Goal: Task Accomplishment & Management: Manage account settings

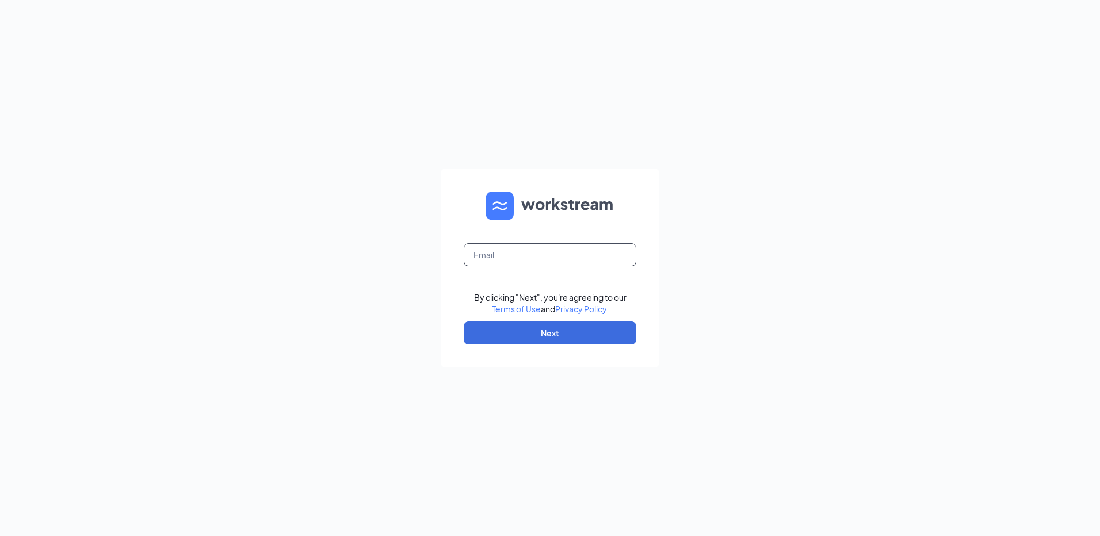
click at [509, 263] on input "text" at bounding box center [550, 254] width 173 height 23
type input "[EMAIL_ADDRESS][DOMAIN_NAME]"
click at [521, 337] on button "Next" at bounding box center [550, 333] width 173 height 23
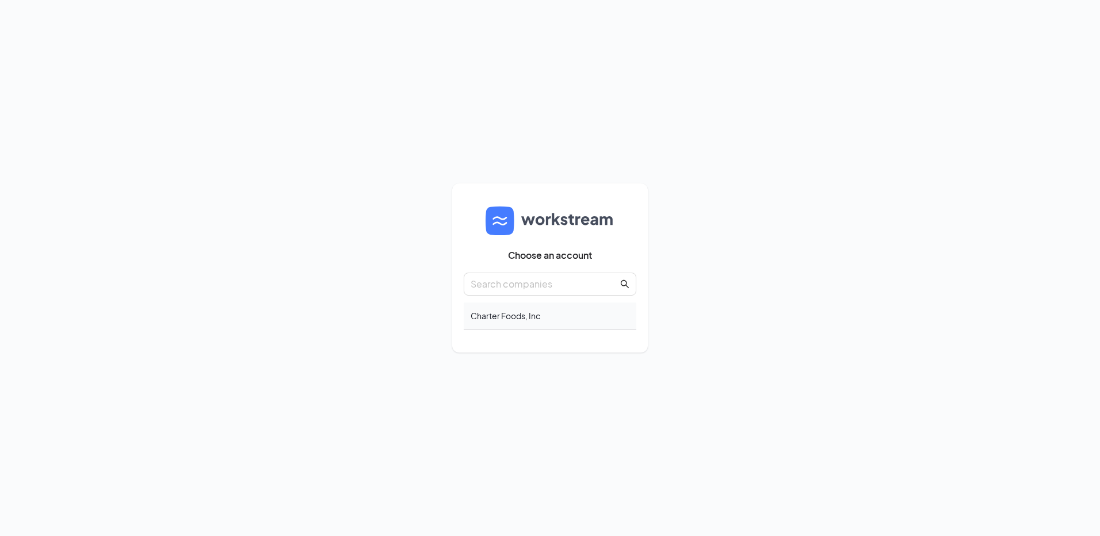
click at [495, 319] on div "Charter Foods, Inc" at bounding box center [550, 316] width 173 height 27
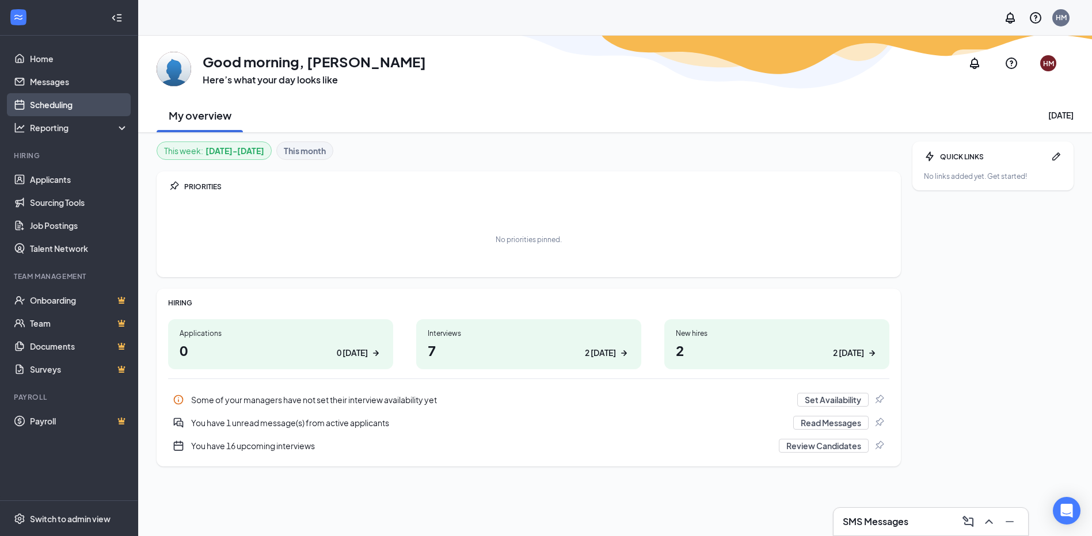
click at [79, 97] on link "Scheduling" at bounding box center [79, 104] width 98 height 23
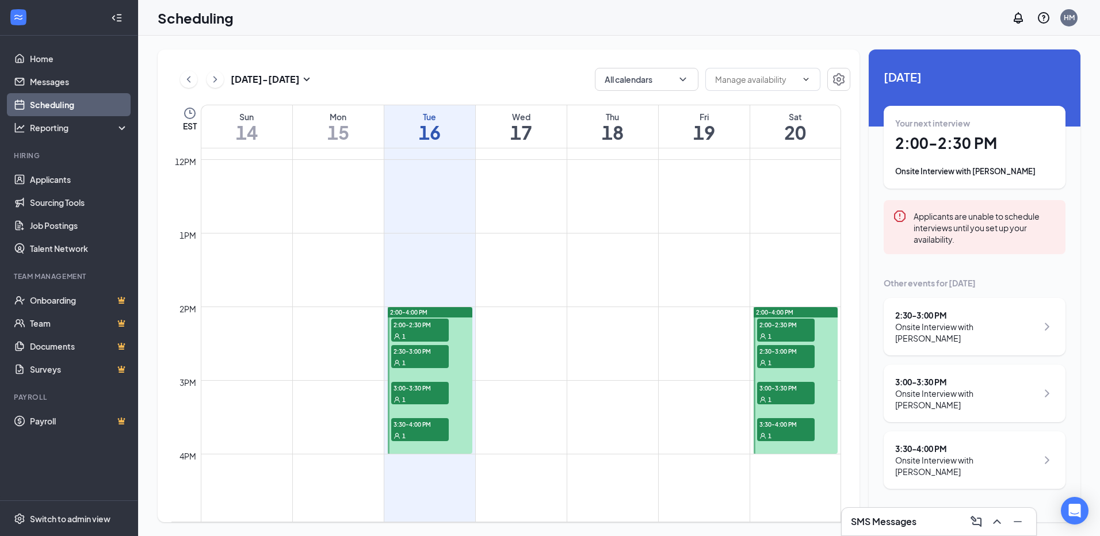
scroll to position [969, 0]
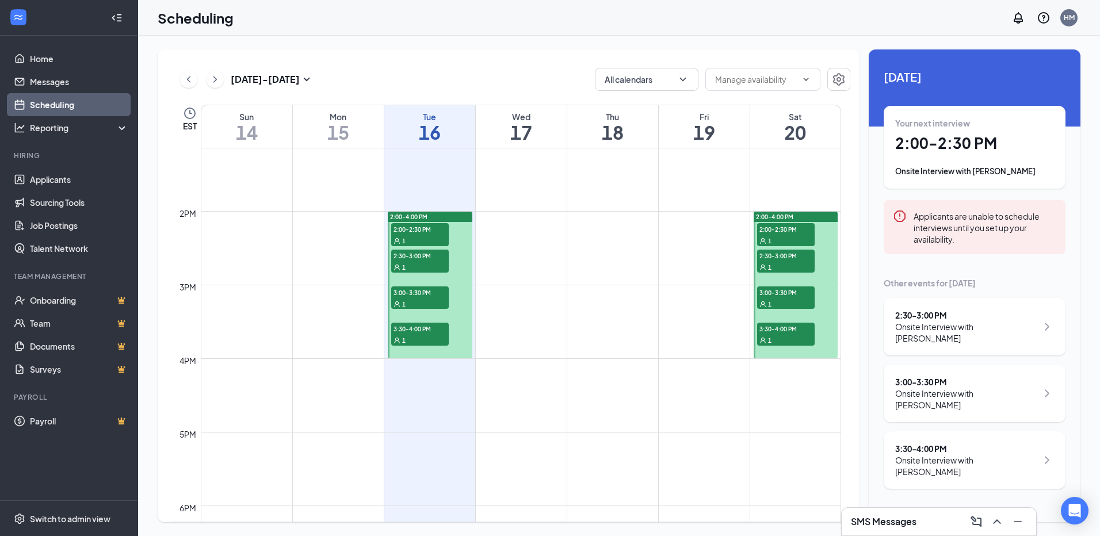
click at [427, 232] on span "2:00-2:30 PM" at bounding box center [420, 229] width 58 height 12
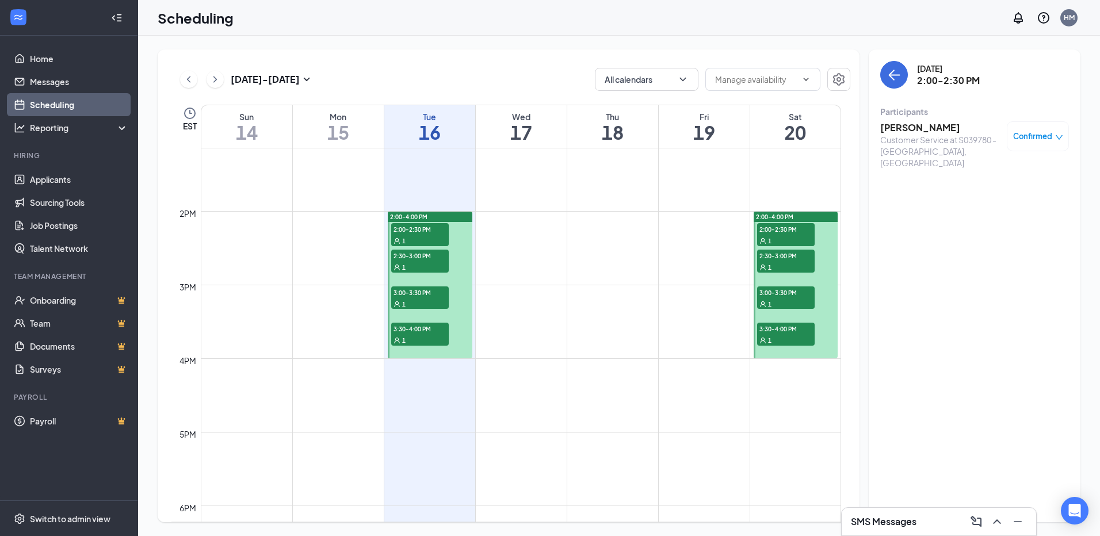
click at [928, 139] on div "Customer Service at S039780 - Dublin, VA" at bounding box center [940, 151] width 121 height 35
click at [931, 123] on h3 "David Thompson" at bounding box center [940, 127] width 121 height 13
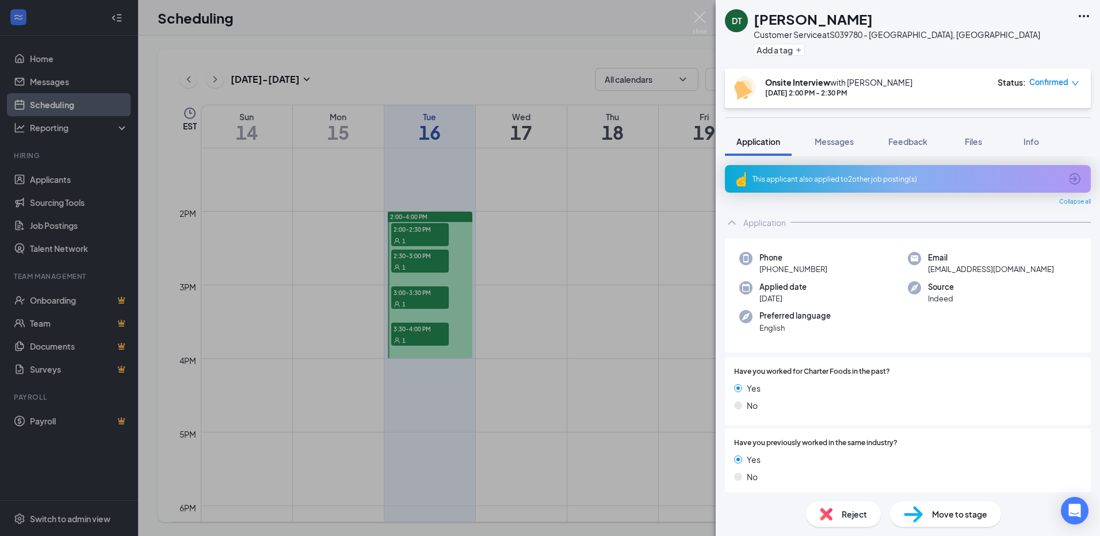
click at [528, 238] on div "DT David Thompson Customer Service at S039780 - Dublin, VA Add a tag Onsite Int…" at bounding box center [550, 268] width 1100 height 536
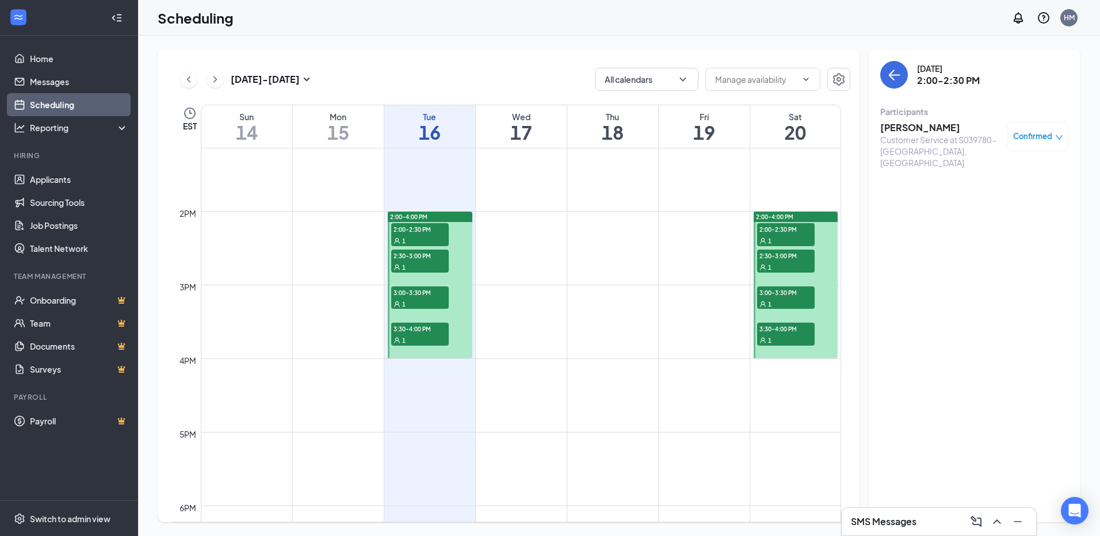
click at [415, 261] on div "1" at bounding box center [420, 267] width 58 height 12
click at [917, 154] on div "Customer Service at S039780 - Dublin, VA" at bounding box center [940, 151] width 121 height 35
click at [896, 121] on div "Robin Coffey Customer Service at S039780 - Dublin, VA Confirmed" at bounding box center [974, 144] width 189 height 55
click at [914, 135] on div "Customer Service at S039780 - Dublin, VA" at bounding box center [940, 151] width 121 height 35
click at [914, 126] on h3 "Robin Coffey" at bounding box center [940, 127] width 121 height 13
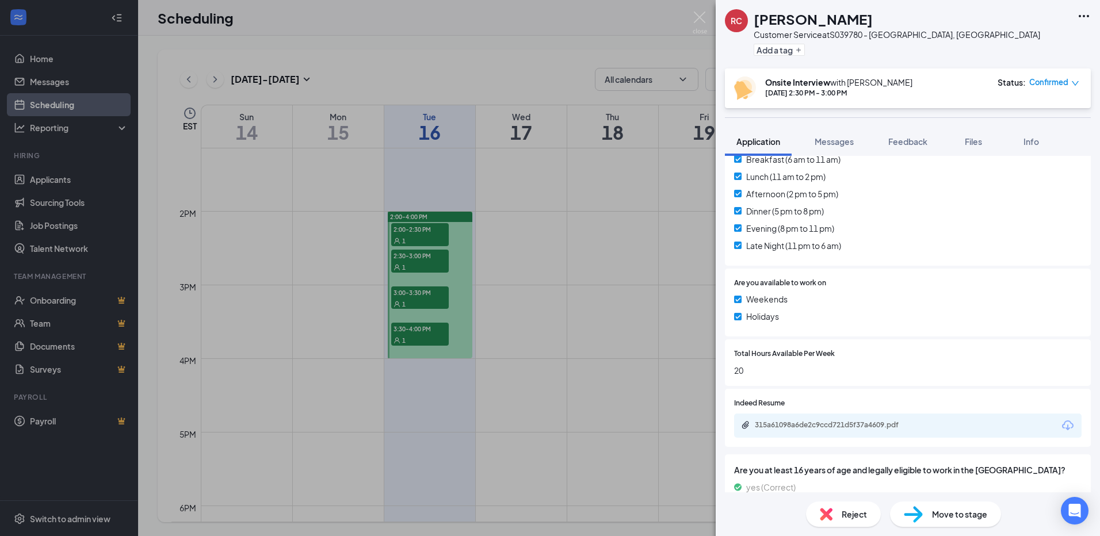
scroll to position [495, 0]
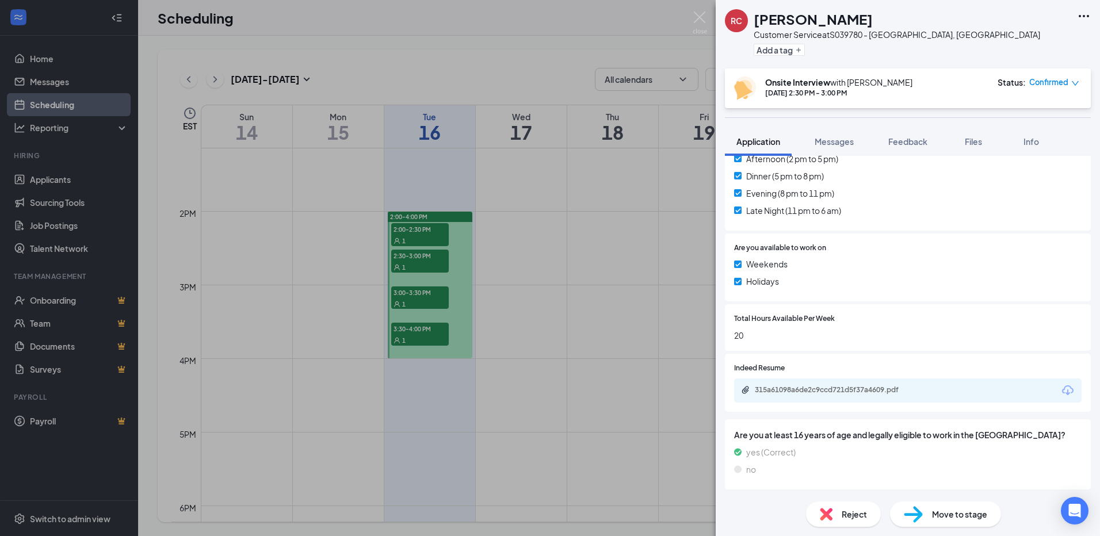
click at [512, 287] on div "RC Robin Coffey Customer Service at S039780 - Dublin, VA Add a tag Onsite Inter…" at bounding box center [550, 268] width 1100 height 536
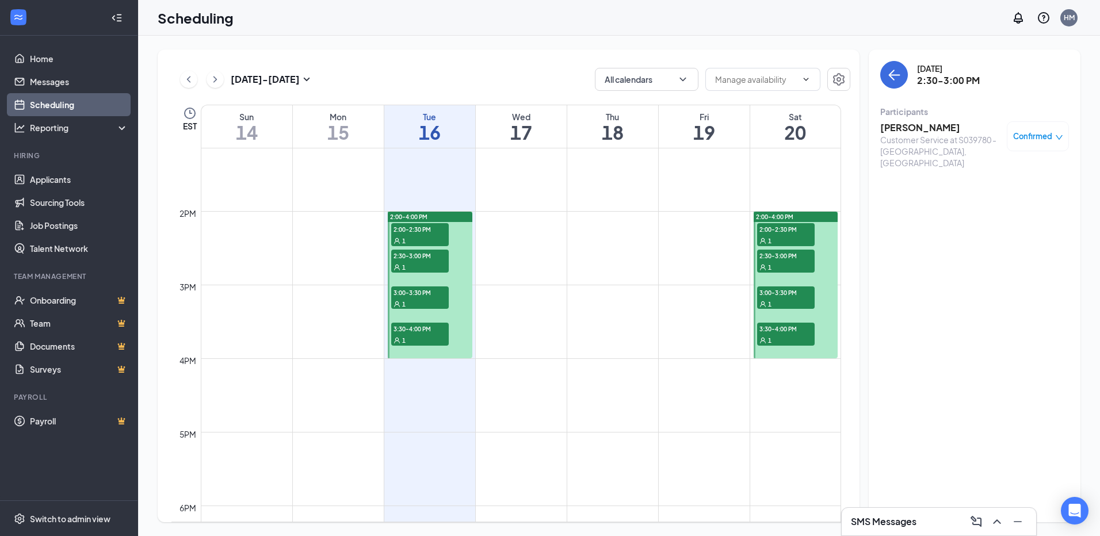
click at [424, 299] on div "1" at bounding box center [420, 304] width 58 height 12
click at [914, 144] on div "Closing Team Members-Food Service/Food Prep at S039780 - Dublin, VA" at bounding box center [940, 157] width 121 height 46
click at [917, 128] on h3 "DANIEL Murry" at bounding box center [940, 127] width 121 height 13
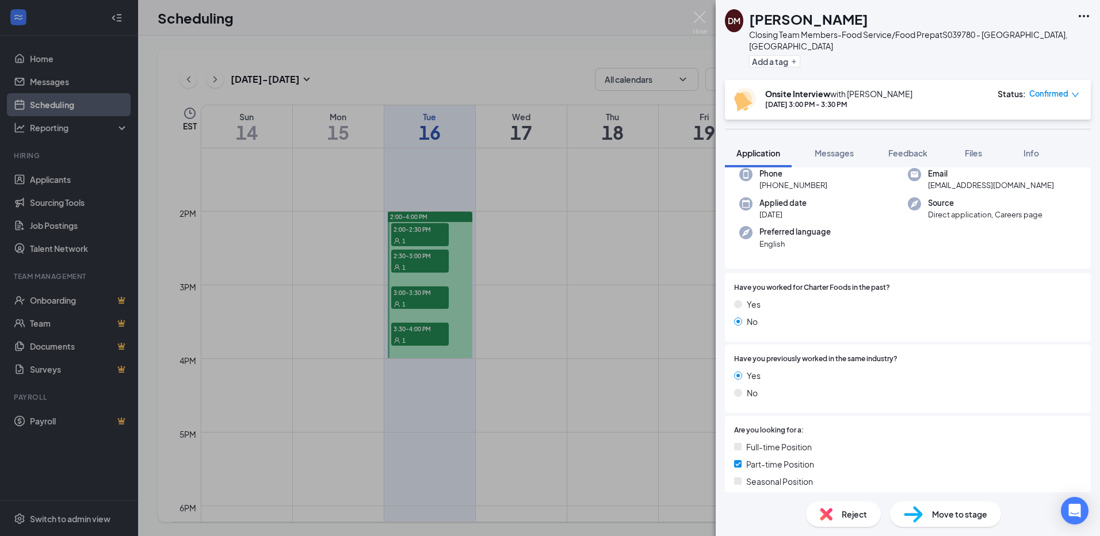
scroll to position [87, 0]
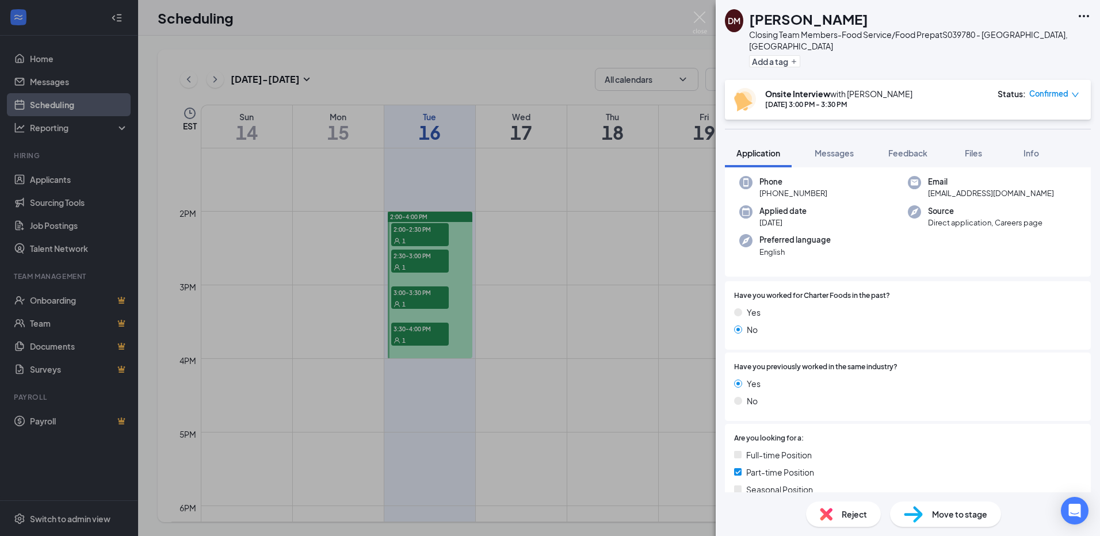
click at [676, 323] on div "DM DANIEL Murry Closing Team Members-Food Service/Food Prep at S039780 - Dublin…" at bounding box center [550, 268] width 1100 height 536
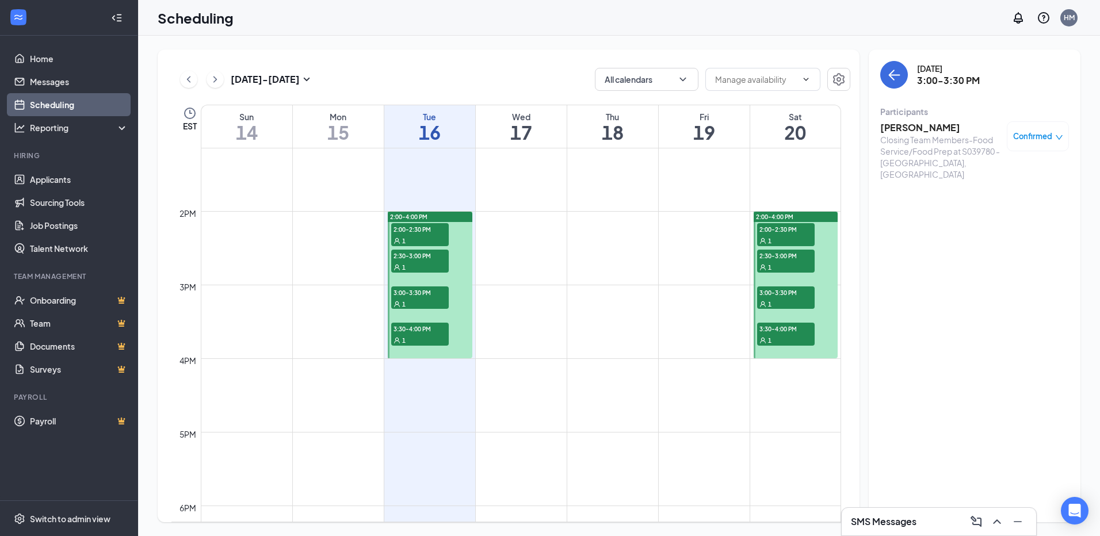
click at [432, 330] on span "3:30-4:00 PM" at bounding box center [420, 329] width 58 height 12
click at [936, 128] on h3 "Kaitlyn Graham" at bounding box center [940, 127] width 121 height 13
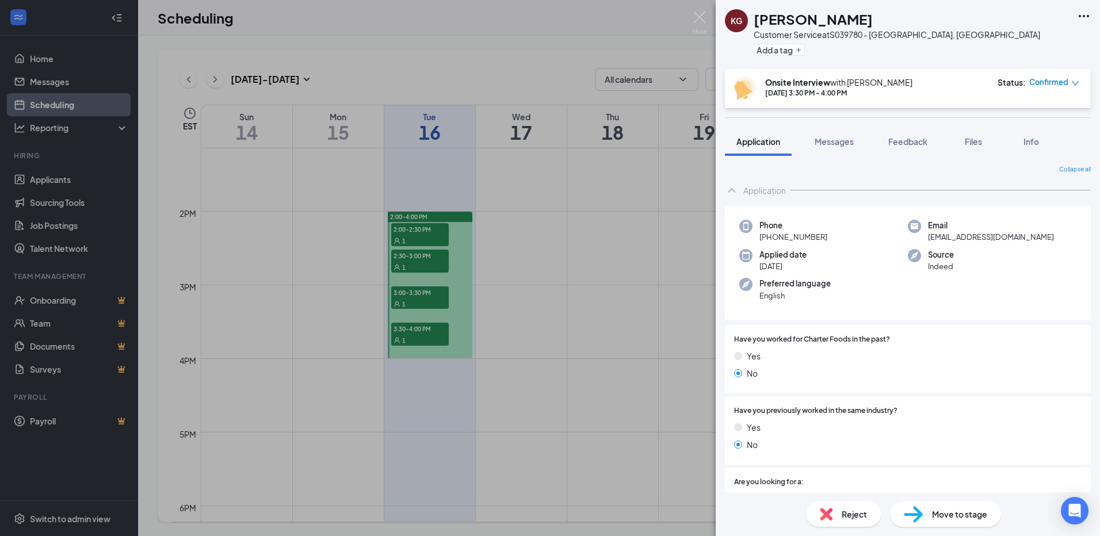
click at [563, 274] on div "KG Kaitlyn Graham Customer Service at S039780 - Dublin, VA Add a tag Onsite Int…" at bounding box center [550, 268] width 1100 height 536
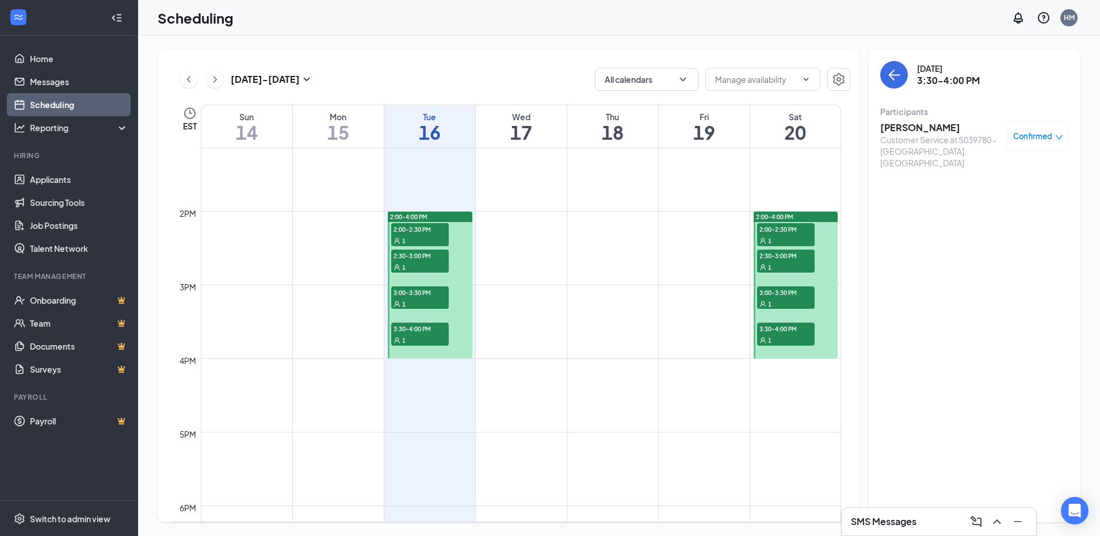
click at [407, 293] on span "3:00-3:30 PM" at bounding box center [420, 293] width 58 height 12
click at [931, 150] on div "Closing Team Members-Food Service/Food Prep at S039780 - Dublin, VA" at bounding box center [940, 157] width 121 height 46
click at [925, 125] on h3 "DANIEL Murry" at bounding box center [940, 127] width 121 height 13
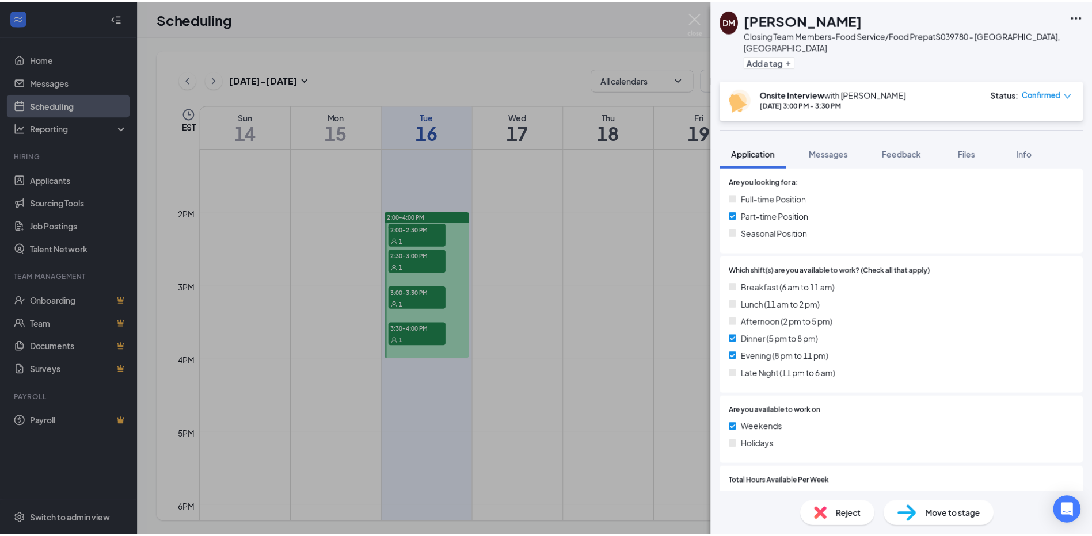
scroll to position [318, 0]
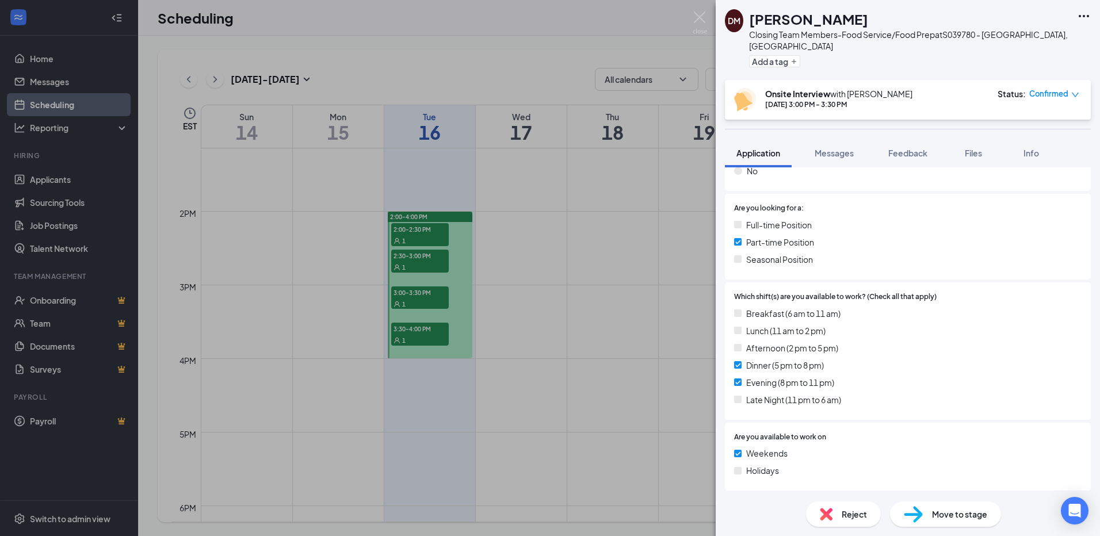
click at [569, 322] on div "DM DANIEL Murry Closing Team Members-Food Service/Food Prep at S039780 - Dublin…" at bounding box center [550, 268] width 1100 height 536
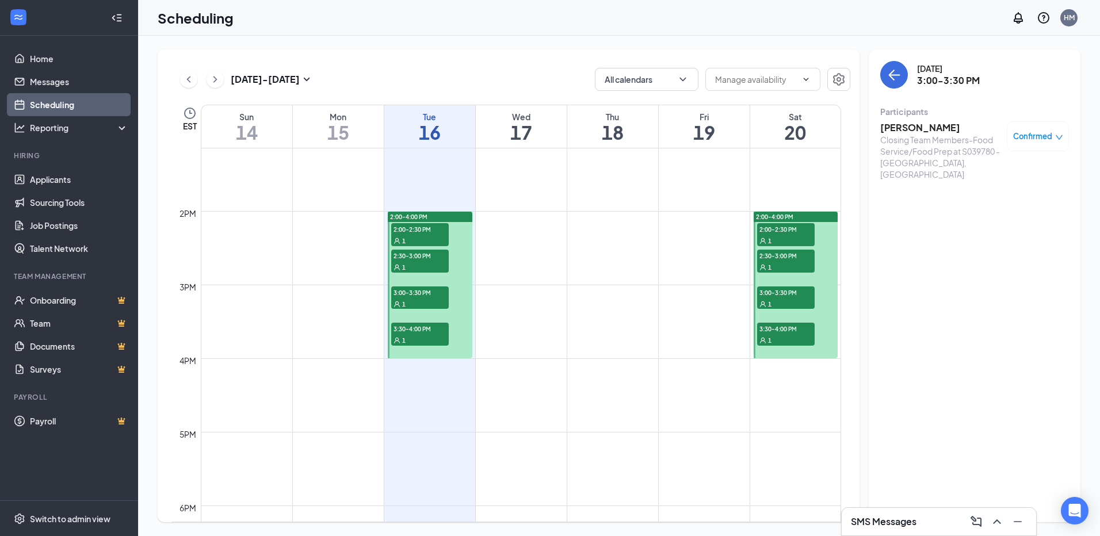
click at [424, 260] on span "2:30-3:00 PM" at bounding box center [420, 256] width 58 height 12
click at [430, 228] on span "2:00-2:30 PM" at bounding box center [420, 229] width 58 height 12
click at [59, 180] on link "Applicants" at bounding box center [79, 179] width 98 height 23
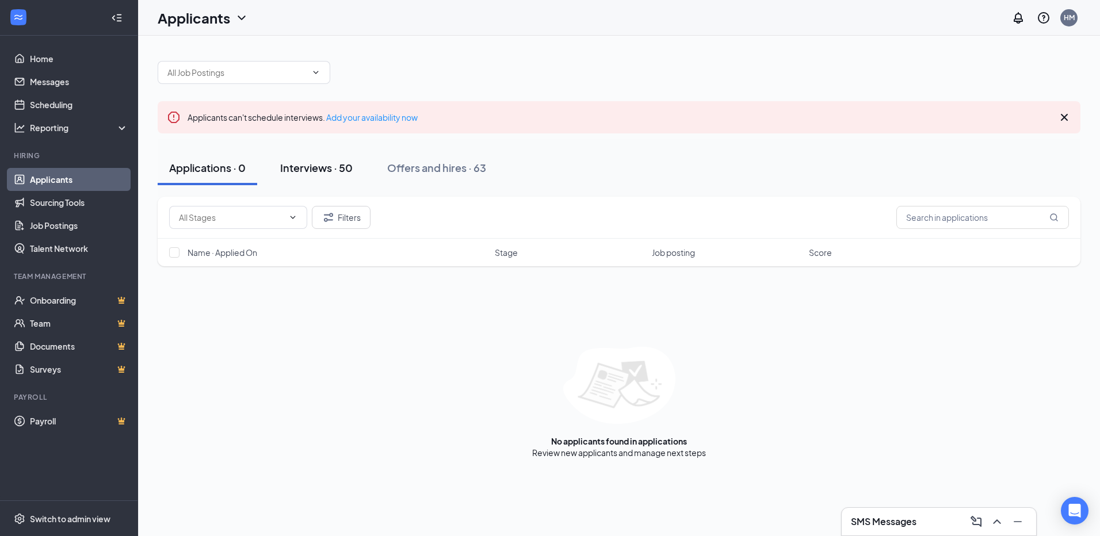
click at [316, 167] on div "Interviews · 50" at bounding box center [316, 168] width 73 height 14
